Goal: Information Seeking & Learning: Compare options

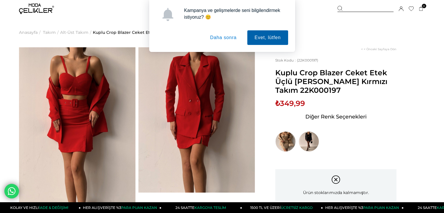
click at [257, 39] on button "Evet, lütfen" at bounding box center [267, 37] width 41 height 15
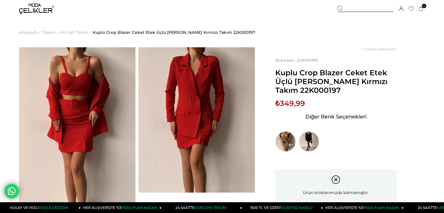
click at [77, 32] on span "Alt-Üst Takım" at bounding box center [74, 33] width 28 height 30
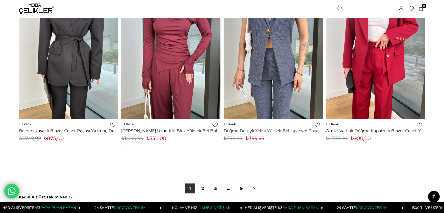
scroll to position [3578, 0]
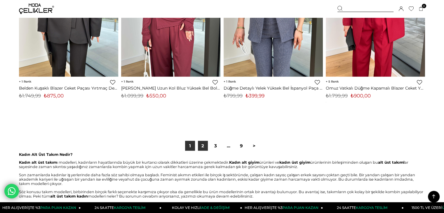
click at [202, 145] on link "2" at bounding box center [203, 146] width 10 height 10
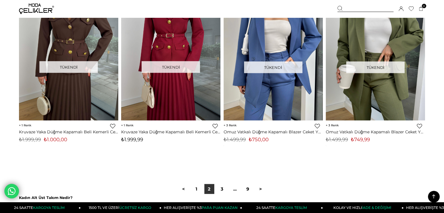
scroll to position [3534, 0]
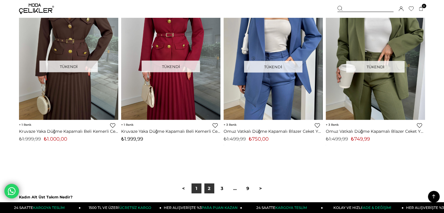
click at [194, 187] on link "1" at bounding box center [196, 189] width 10 height 10
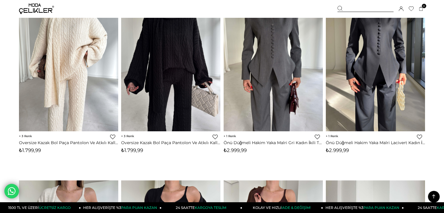
scroll to position [443, 0]
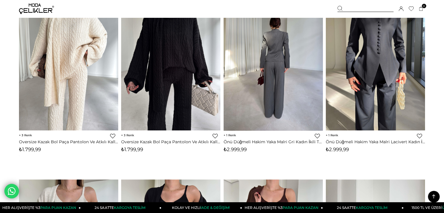
click at [284, 86] on img at bounding box center [273, 64] width 99 height 132
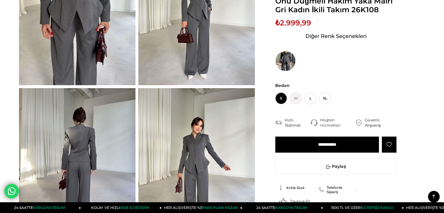
scroll to position [117, 0]
